Goal: Information Seeking & Learning: Check status

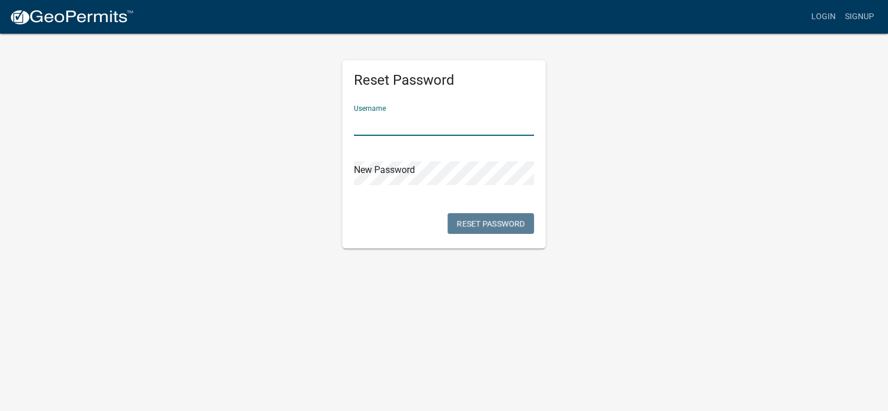
click at [397, 130] on input "text" at bounding box center [444, 124] width 180 height 24
type input "[EMAIL_ADDRESS][DOMAIN_NAME]"
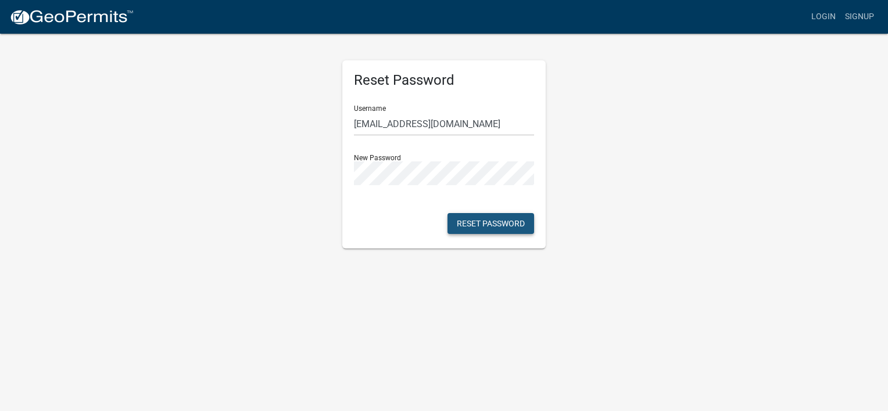
click at [444, 230] on button "Reset Password" at bounding box center [490, 223] width 87 height 21
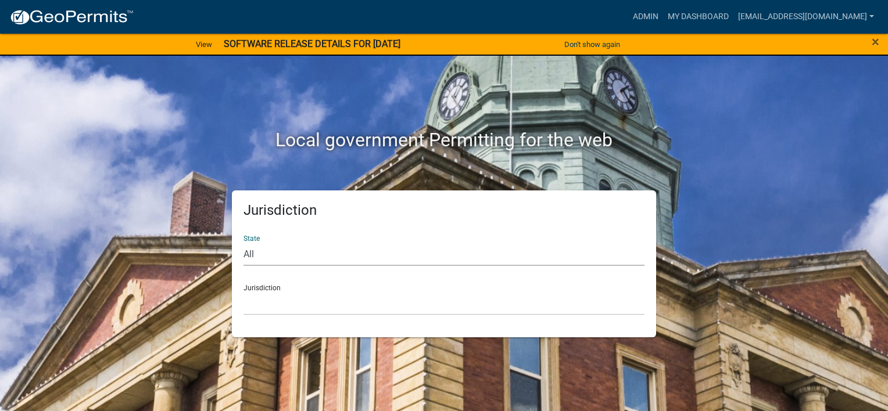
click at [258, 256] on select "All [US_STATE] [US_STATE] [US_STATE] [US_STATE] [US_STATE] [US_STATE] [US_STATE…" at bounding box center [443, 254] width 401 height 24
select select "[US_STATE]"
click at [243, 242] on select "All [US_STATE] [US_STATE] [US_STATE] [US_STATE] [US_STATE] [US_STATE] [US_STATE…" at bounding box center [443, 254] width 401 height 24
click at [267, 306] on select "[GEOGRAPHIC_DATA], [US_STATE][PERSON_NAME][GEOGRAPHIC_DATA], [US_STATE][PERSON_…" at bounding box center [443, 304] width 401 height 24
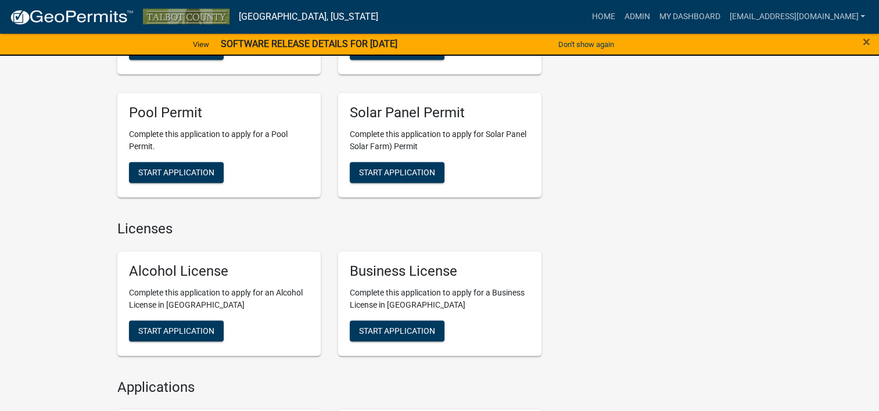
scroll to position [627, 0]
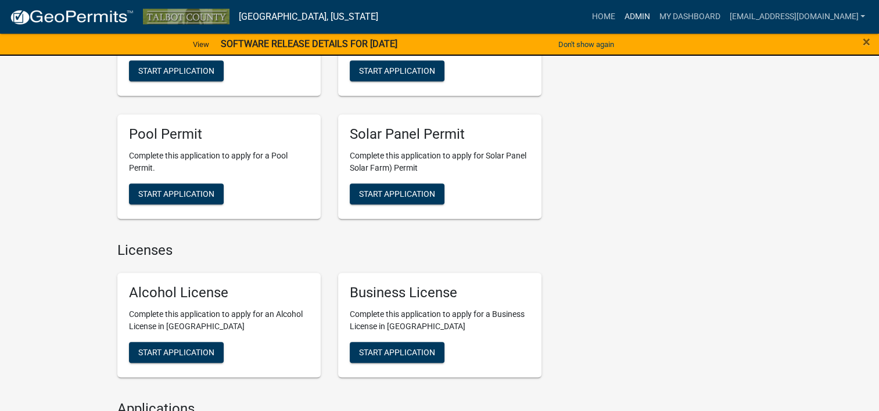
click at [444, 16] on link "Admin" at bounding box center [636, 17] width 35 height 22
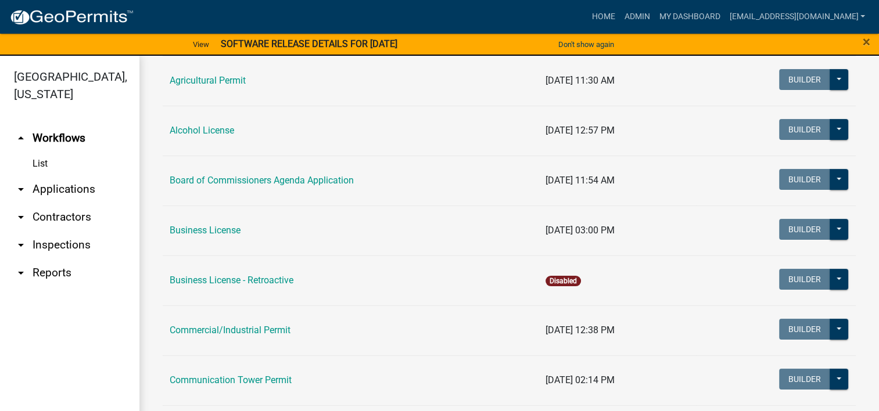
scroll to position [168, 0]
click at [207, 235] on link "Business License" at bounding box center [205, 229] width 71 height 11
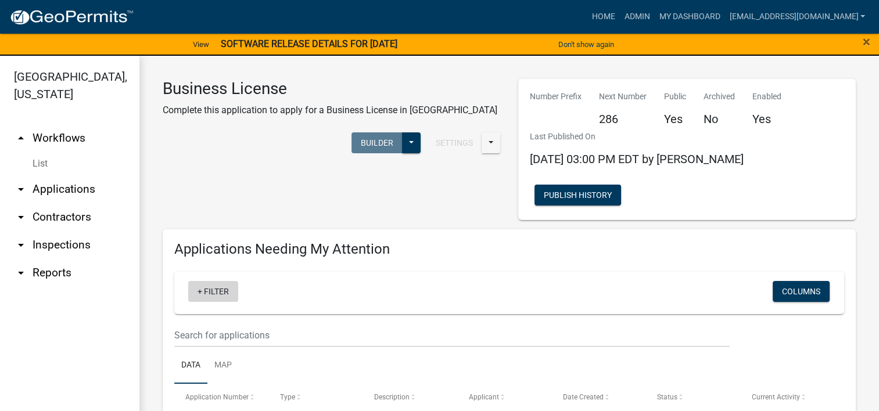
click at [212, 281] on link "+ Filter" at bounding box center [213, 291] width 50 height 21
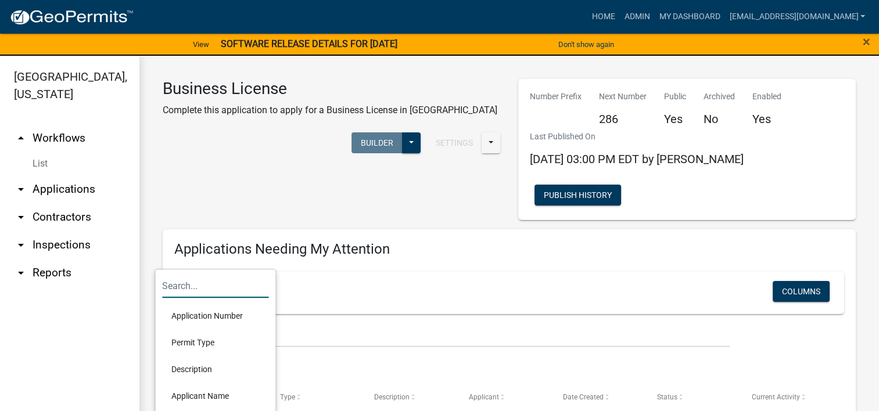
click at [178, 284] on input "text" at bounding box center [215, 286] width 106 height 24
type input "bs"
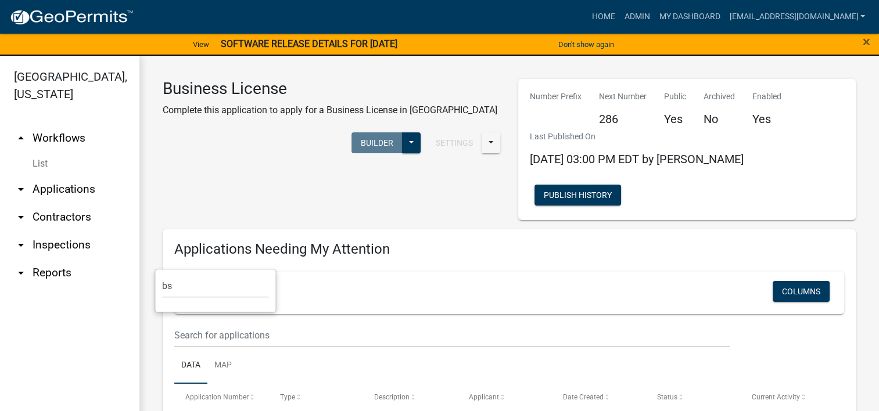
click at [213, 281] on link "+ Filter" at bounding box center [213, 291] width 50 height 21
click at [184, 293] on input "bs" at bounding box center [215, 286] width 106 height 24
type input "b"
type input "C"
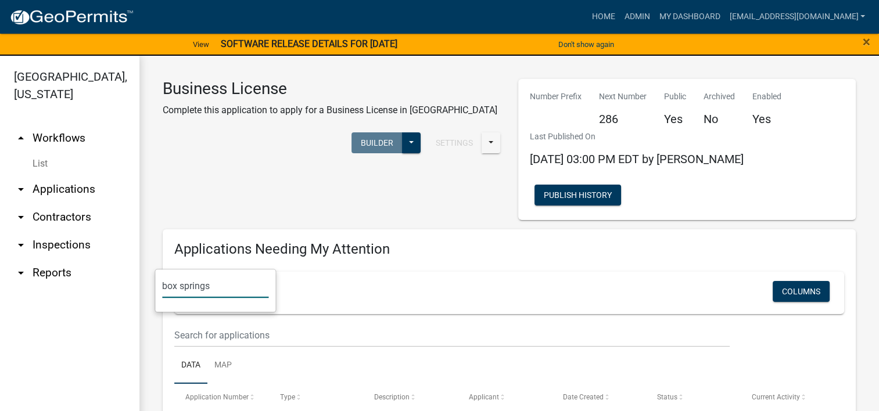
type input "box springs"
click at [335, 232] on div "Applications Needing My Attention + Filter Columns Data Map Application Number …" at bounding box center [509, 356] width 693 height 254
click at [425, 281] on div "+ Filter" at bounding box center [399, 293] width 440 height 24
click at [56, 270] on link "arrow_drop_down Reports" at bounding box center [69, 273] width 139 height 28
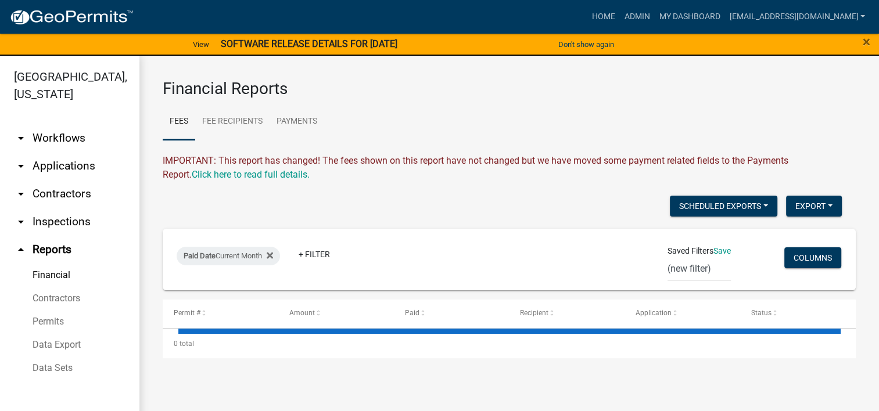
click at [410, 193] on wm-daily-fees "IMPORTANT: This report has changed! The fees shown on this report have not chan…" at bounding box center [509, 256] width 693 height 204
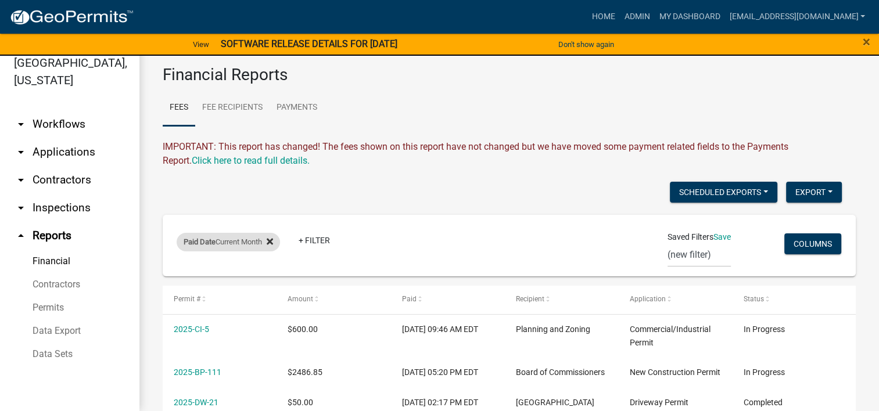
click at [273, 242] on icon at bounding box center [270, 241] width 6 height 6
click at [200, 242] on link "+ Filter" at bounding box center [202, 244] width 50 height 21
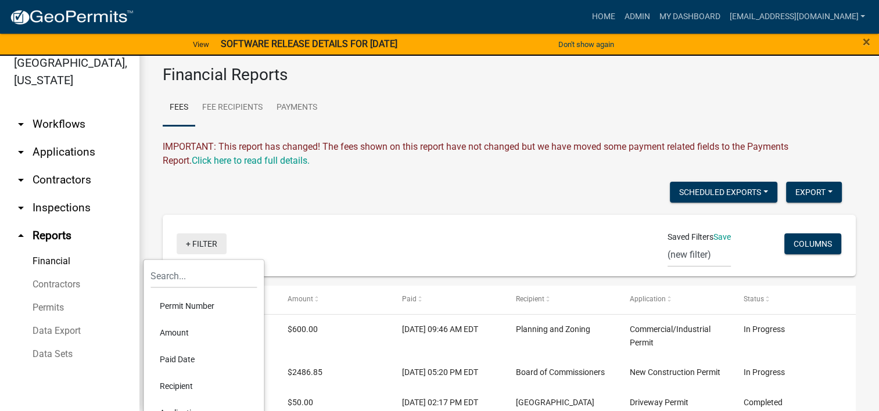
scroll to position [0, 0]
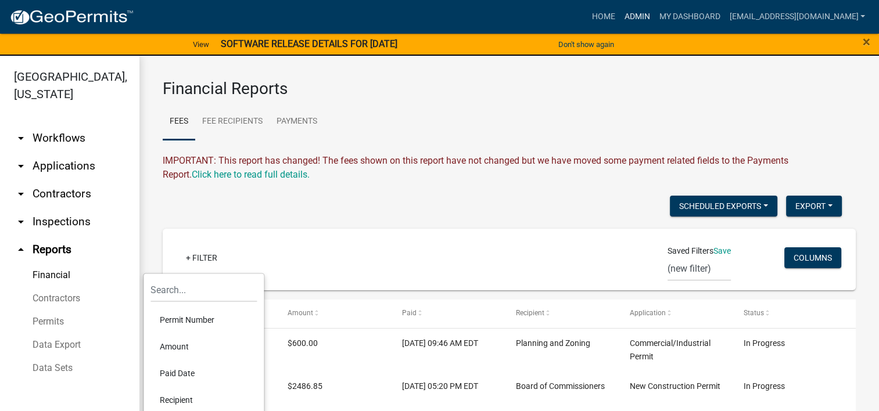
click at [444, 17] on link "Admin" at bounding box center [636, 17] width 35 height 22
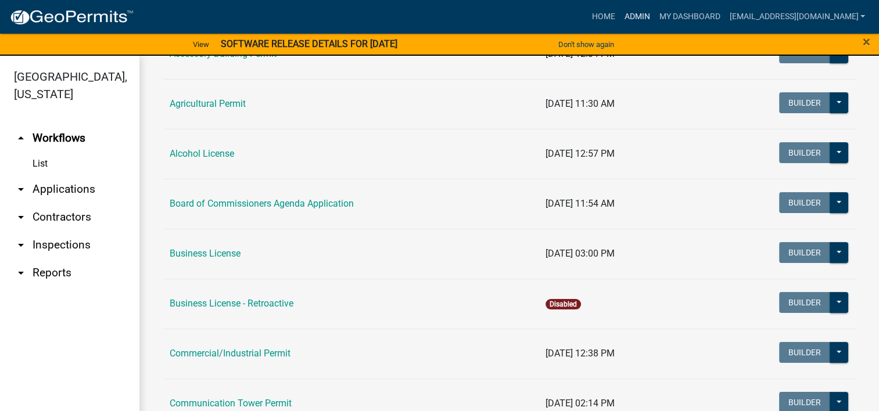
scroll to position [144, 0]
click at [205, 254] on link "Business License" at bounding box center [205, 253] width 71 height 11
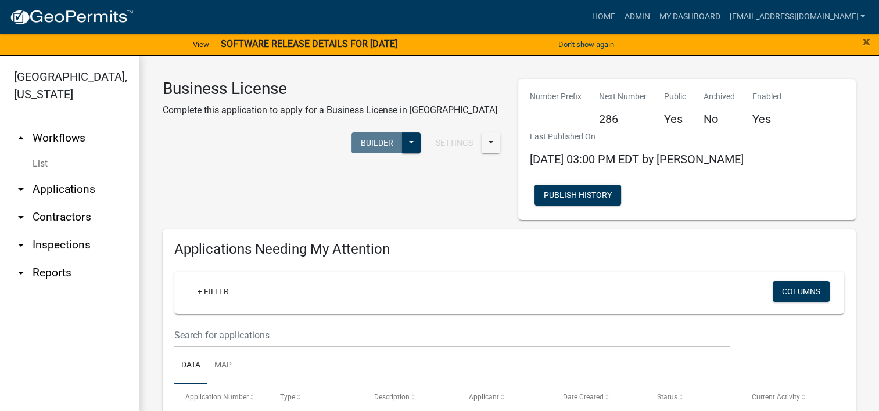
click at [238, 178] on div "Business License Complete this application to apply for a Business License in […" at bounding box center [331, 149] width 355 height 141
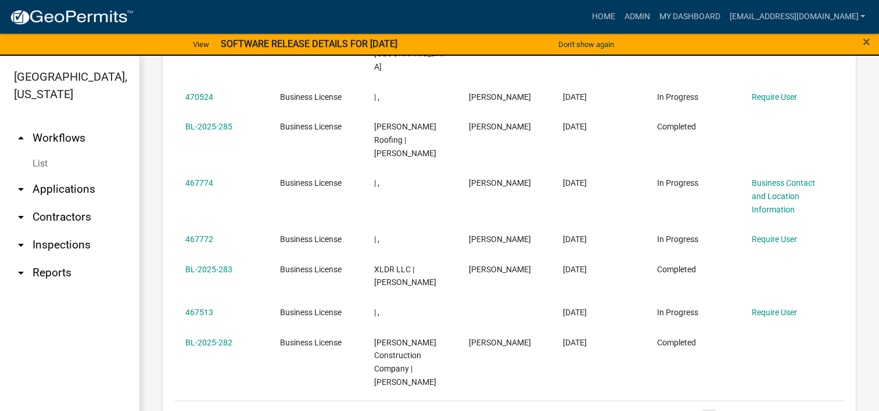
scroll to position [797, 0]
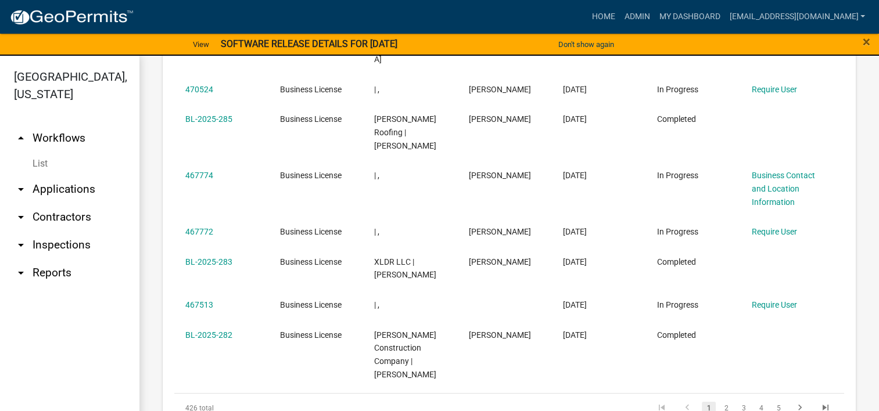
select select "3: 100"
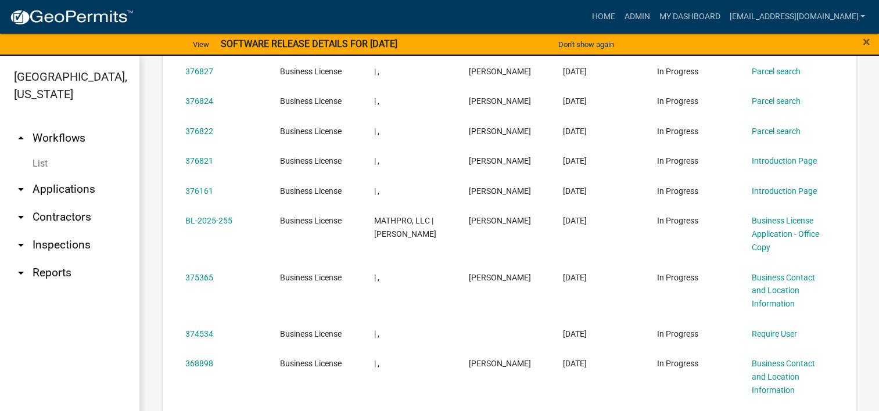
scroll to position [4704, 0]
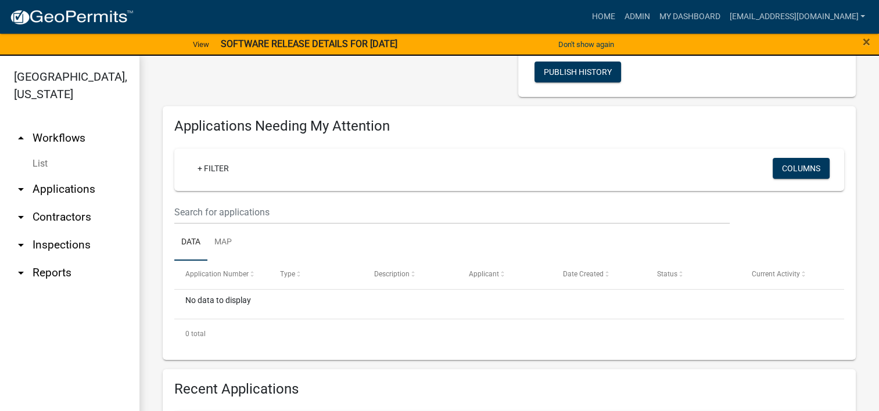
scroll to position [123, 0]
click at [214, 158] on link "+ Filter" at bounding box center [213, 168] width 50 height 21
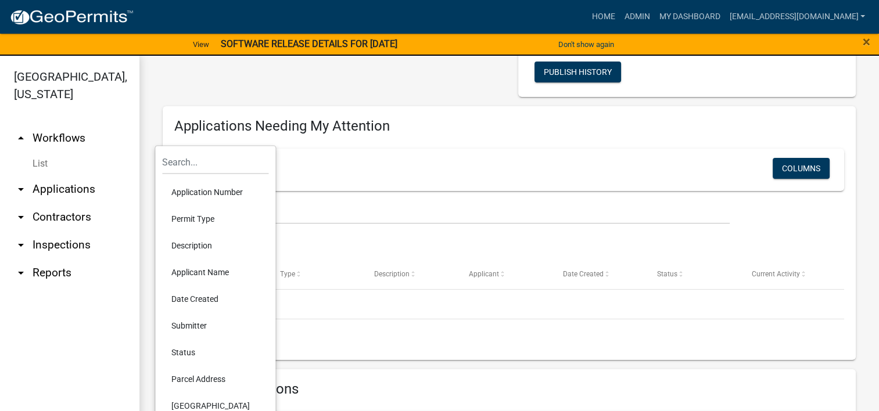
click at [197, 265] on li "Applicant Name" at bounding box center [215, 272] width 106 height 27
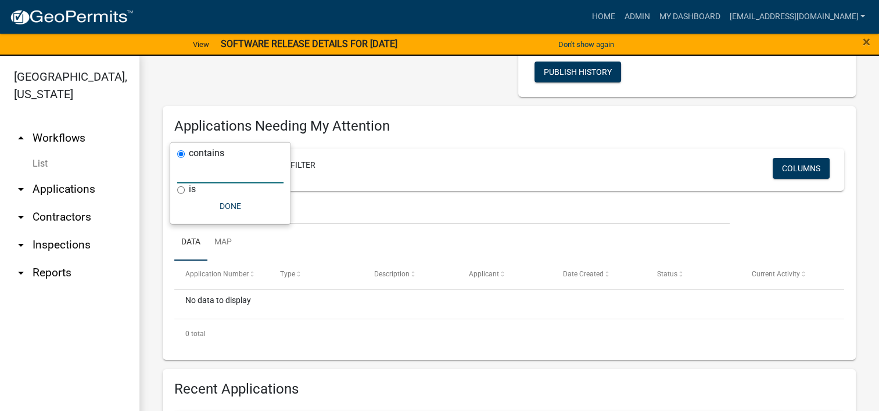
click at [210, 175] on input "text" at bounding box center [230, 172] width 106 height 24
type input "c"
type input "b"
click at [255, 161] on icon at bounding box center [255, 165] width 6 height 9
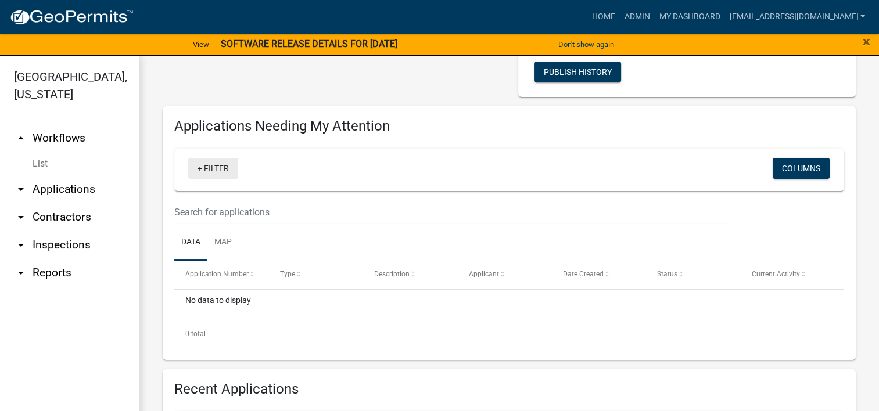
click at [214, 158] on link "+ Filter" at bounding box center [213, 168] width 50 height 21
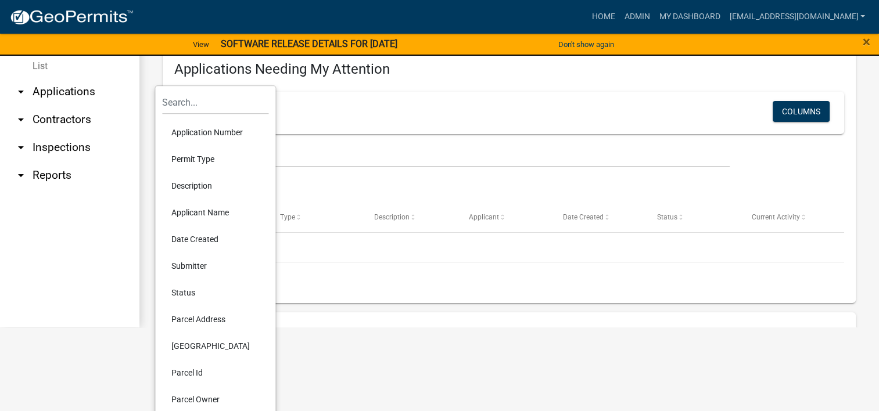
scroll to position [80, 0]
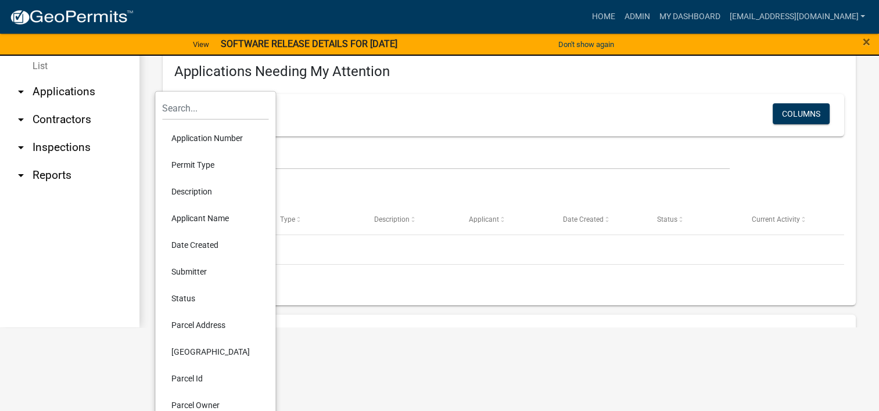
click at [200, 272] on li "Submitter" at bounding box center [215, 271] width 106 height 27
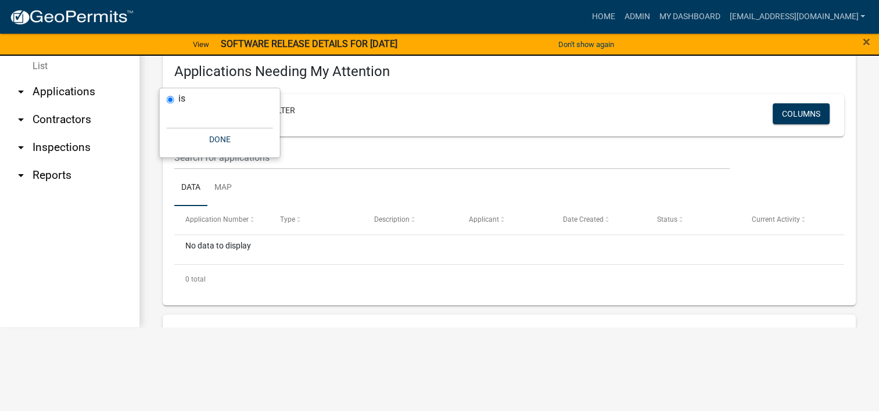
scroll to position [14, 0]
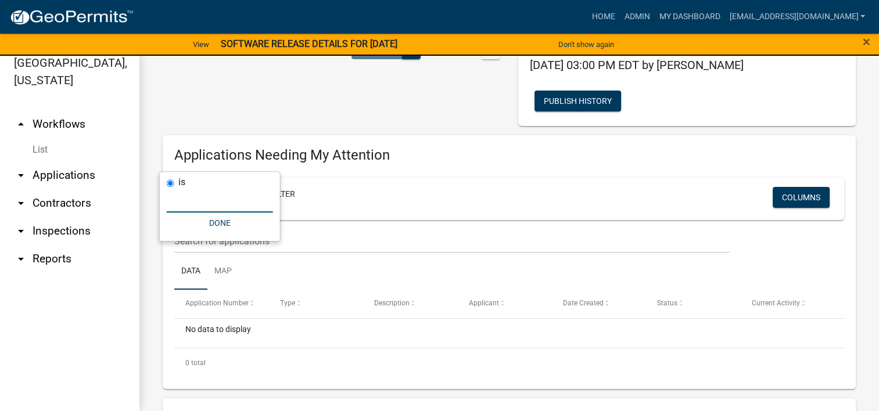
click at [191, 198] on input "text" at bounding box center [220, 201] width 106 height 24
type input "[PERSON_NAME]"
